Goal: Task Accomplishment & Management: Use online tool/utility

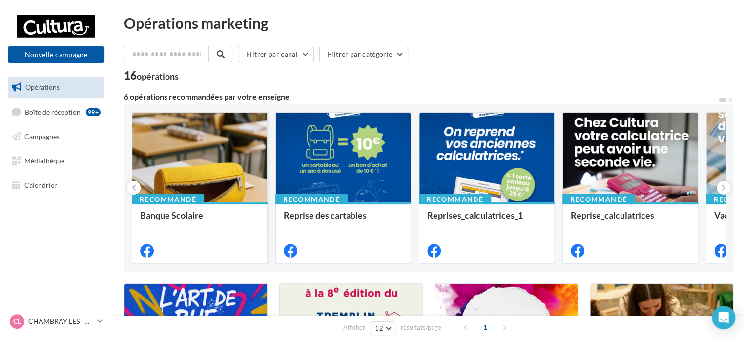
click at [204, 190] on div at bounding box center [199, 158] width 135 height 91
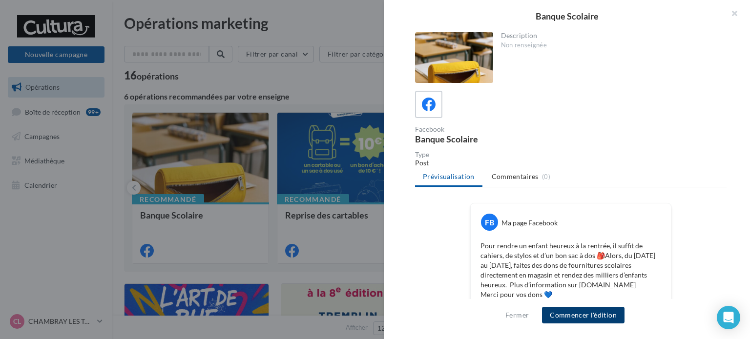
click at [587, 311] on button "Commencer l'édition" at bounding box center [583, 315] width 83 height 17
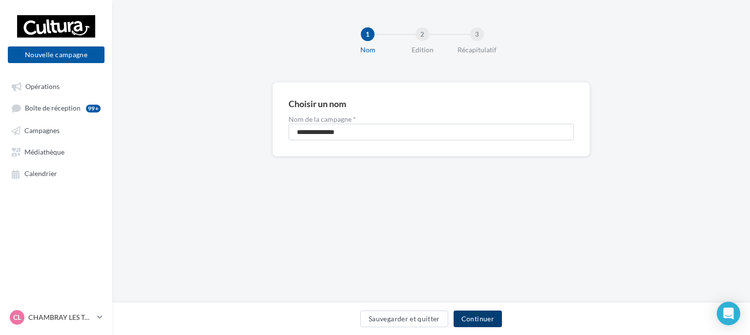
click at [485, 317] on button "Continuer" at bounding box center [478, 318] width 48 height 17
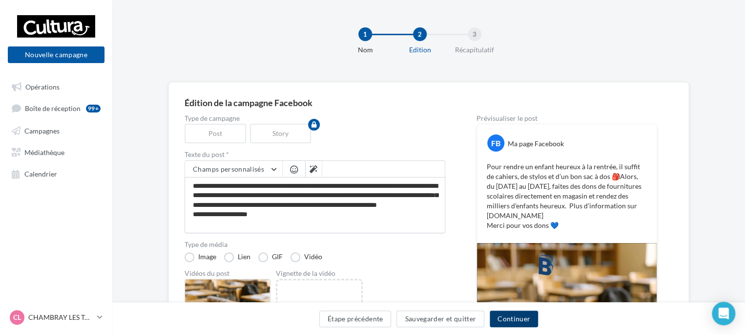
click at [524, 320] on button "Continuer" at bounding box center [514, 318] width 48 height 17
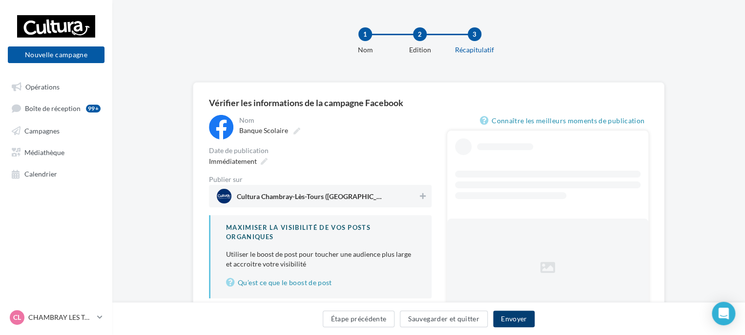
click at [524, 320] on button "Envoyer" at bounding box center [514, 318] width 42 height 17
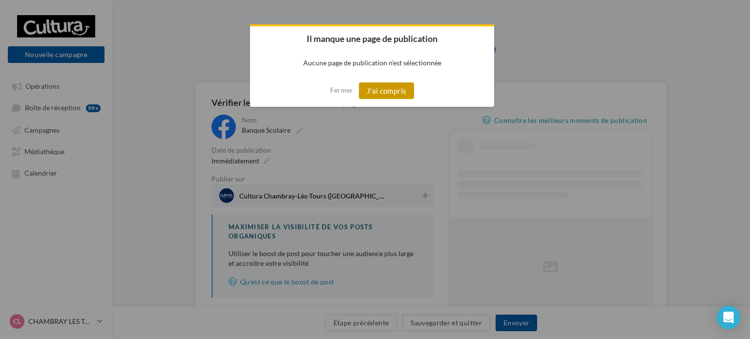
click at [387, 84] on button "J'ai compris" at bounding box center [387, 91] width 56 height 17
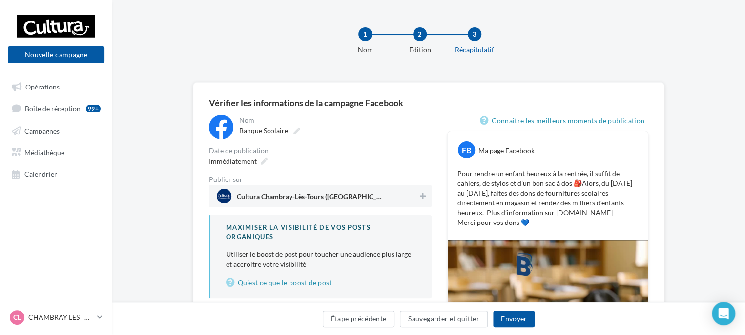
click at [421, 202] on div at bounding box center [423, 197] width 10 height 14
click at [522, 321] on button "Envoyer" at bounding box center [514, 318] width 42 height 17
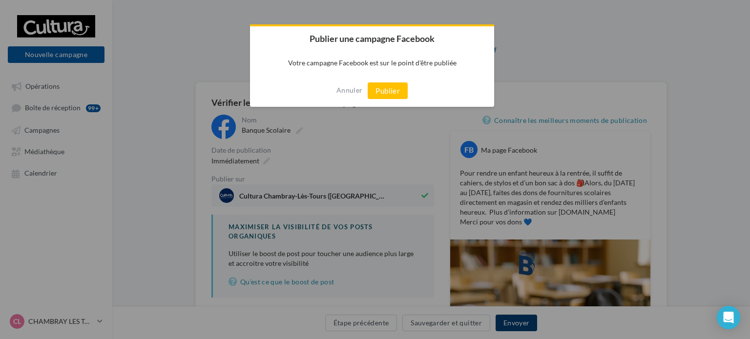
click at [368, 83] on button "Publier" at bounding box center [388, 91] width 40 height 17
